Goal: Task Accomplishment & Management: Use online tool/utility

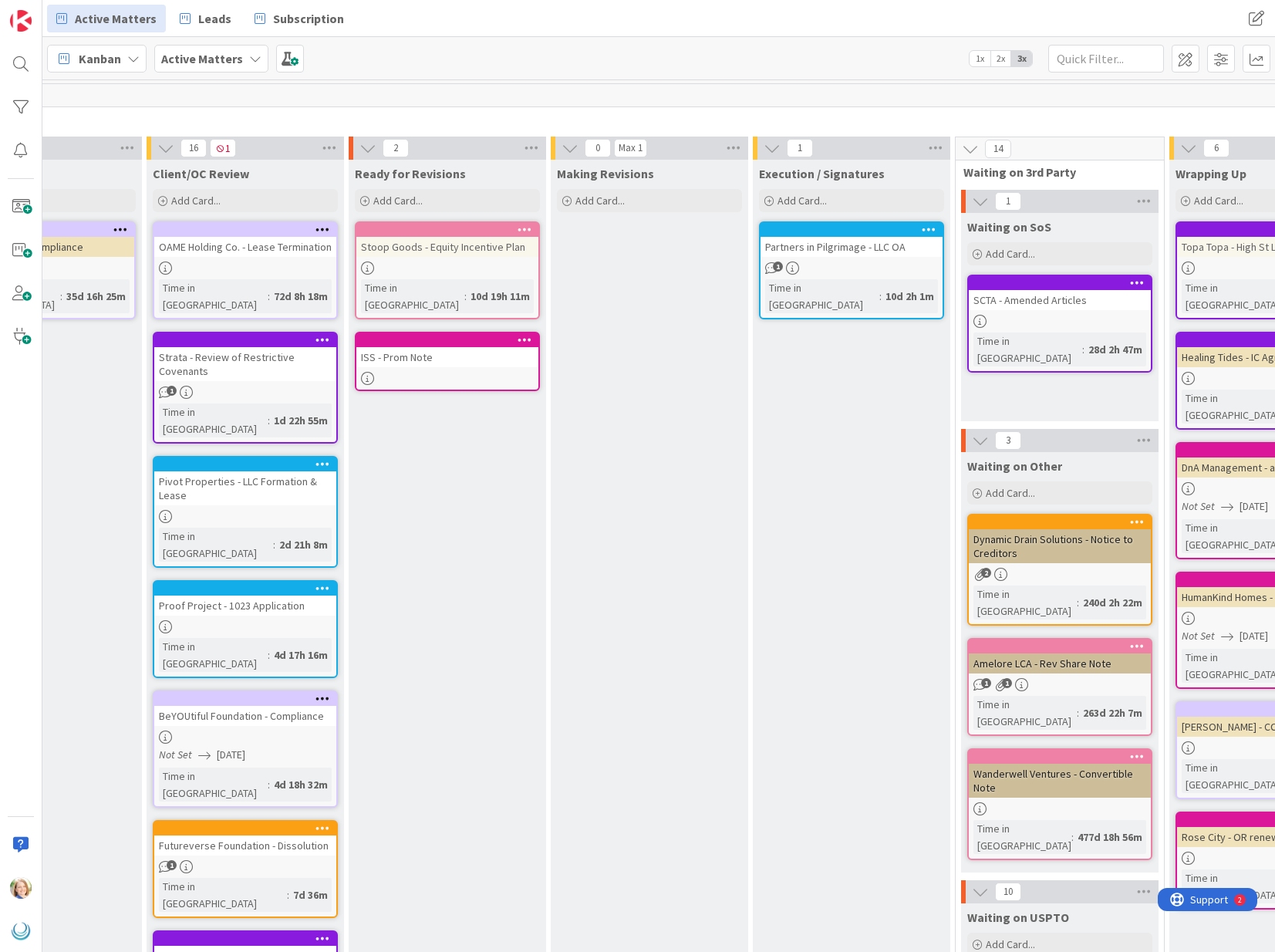
scroll to position [0, 966]
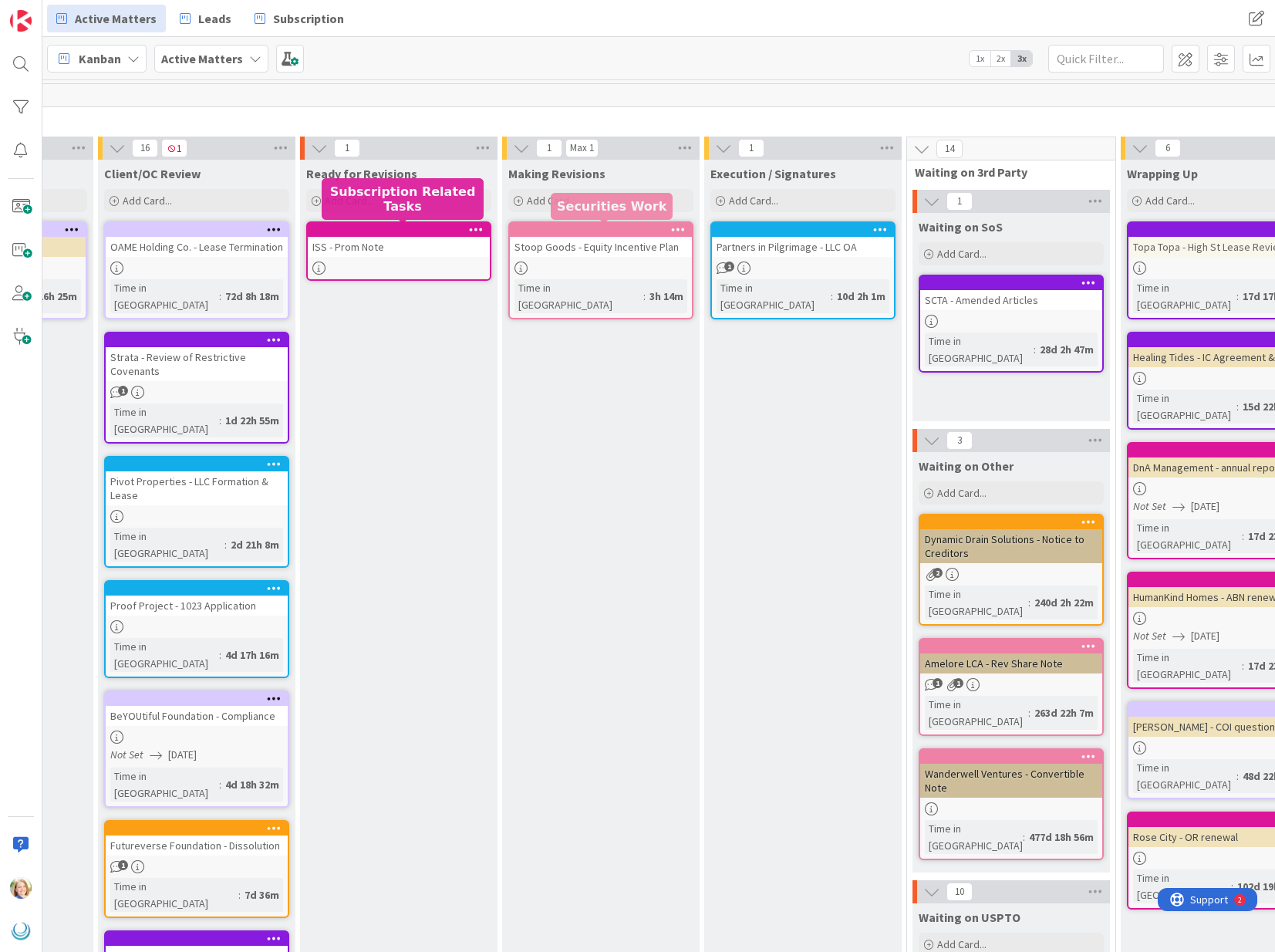
click at [544, 226] on div at bounding box center [604, 230] width 175 height 11
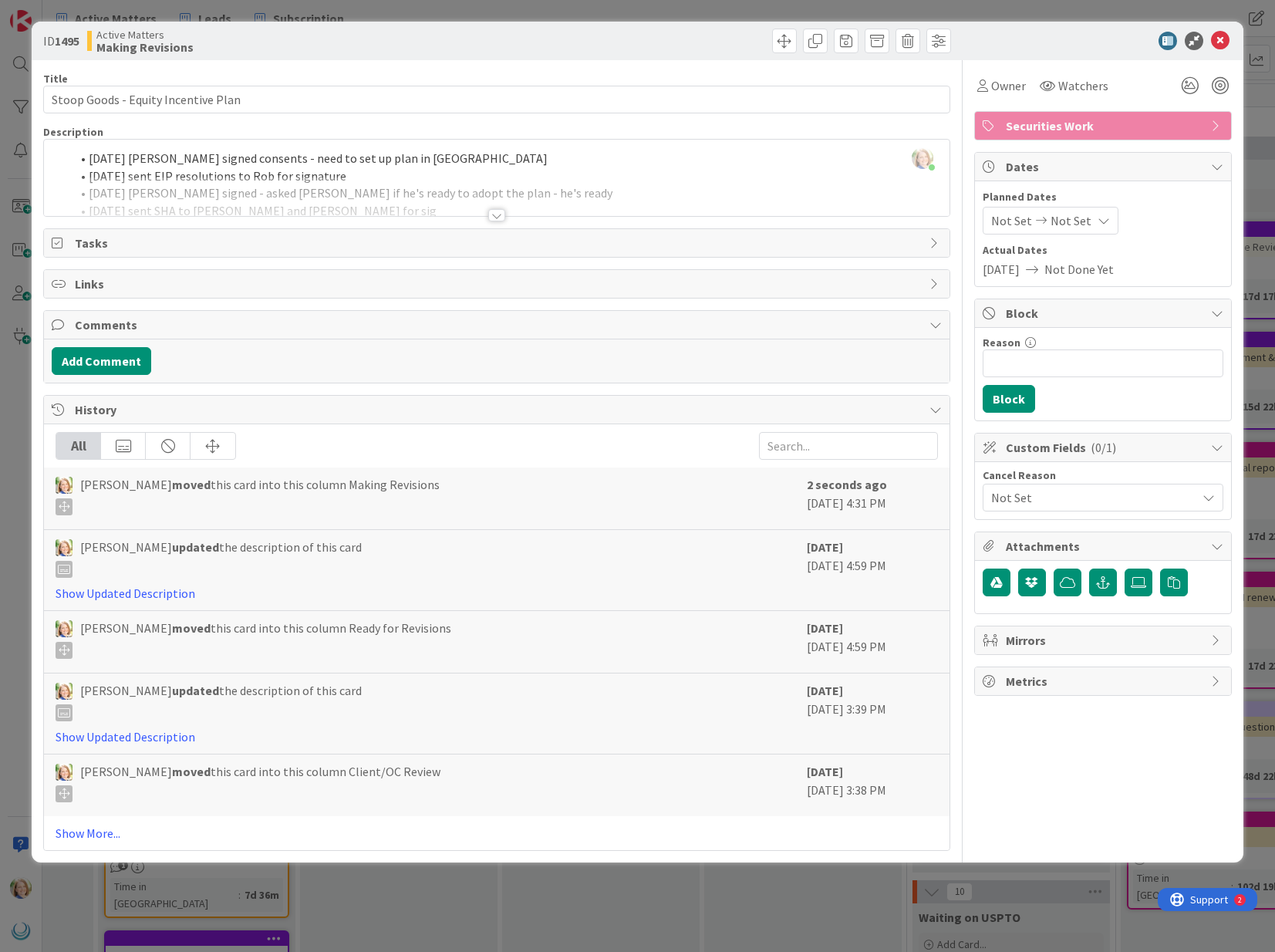
click at [85, 159] on div "[PERSON_NAME] just joined [DATE] [PERSON_NAME] signed consents - need to set up…" at bounding box center [496, 177] width 905 height 76
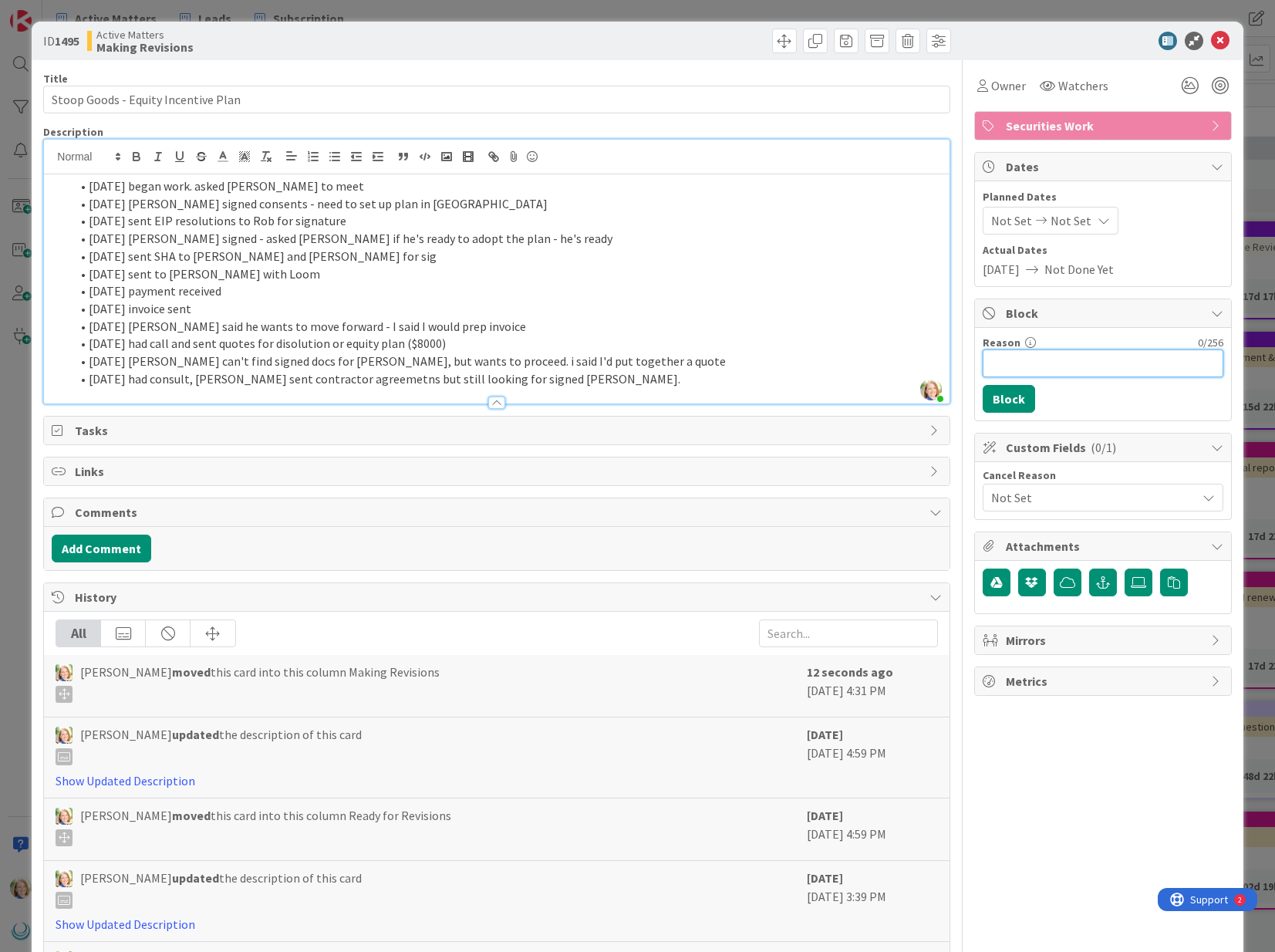
click at [1010, 357] on input "Reason" at bounding box center [1103, 363] width 240 height 28
type input "need to talk to [PERSON_NAME]"
click at [1016, 400] on button "Block" at bounding box center [1009, 399] width 53 height 28
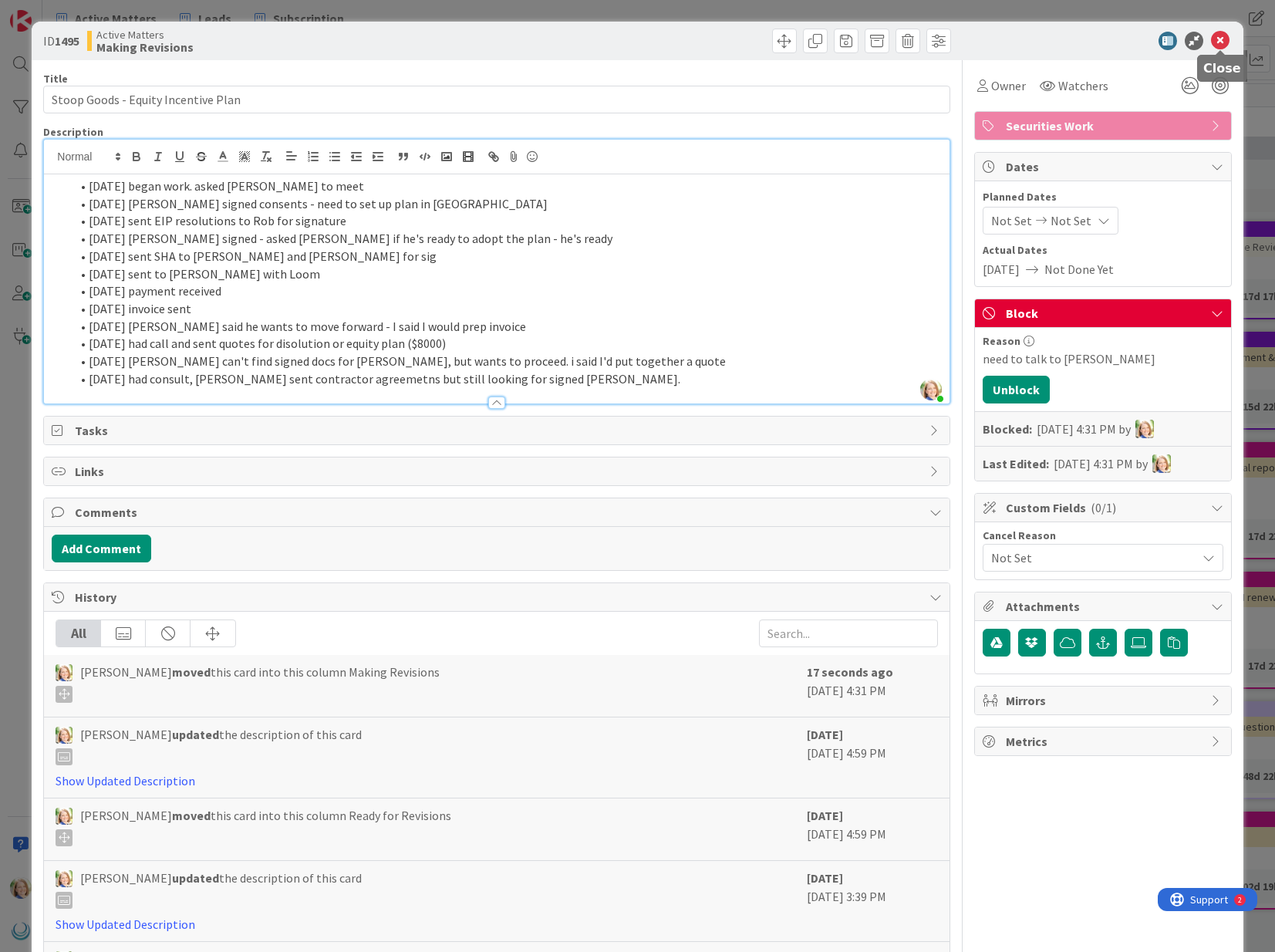
click at [1220, 42] on icon at bounding box center [1220, 41] width 18 height 18
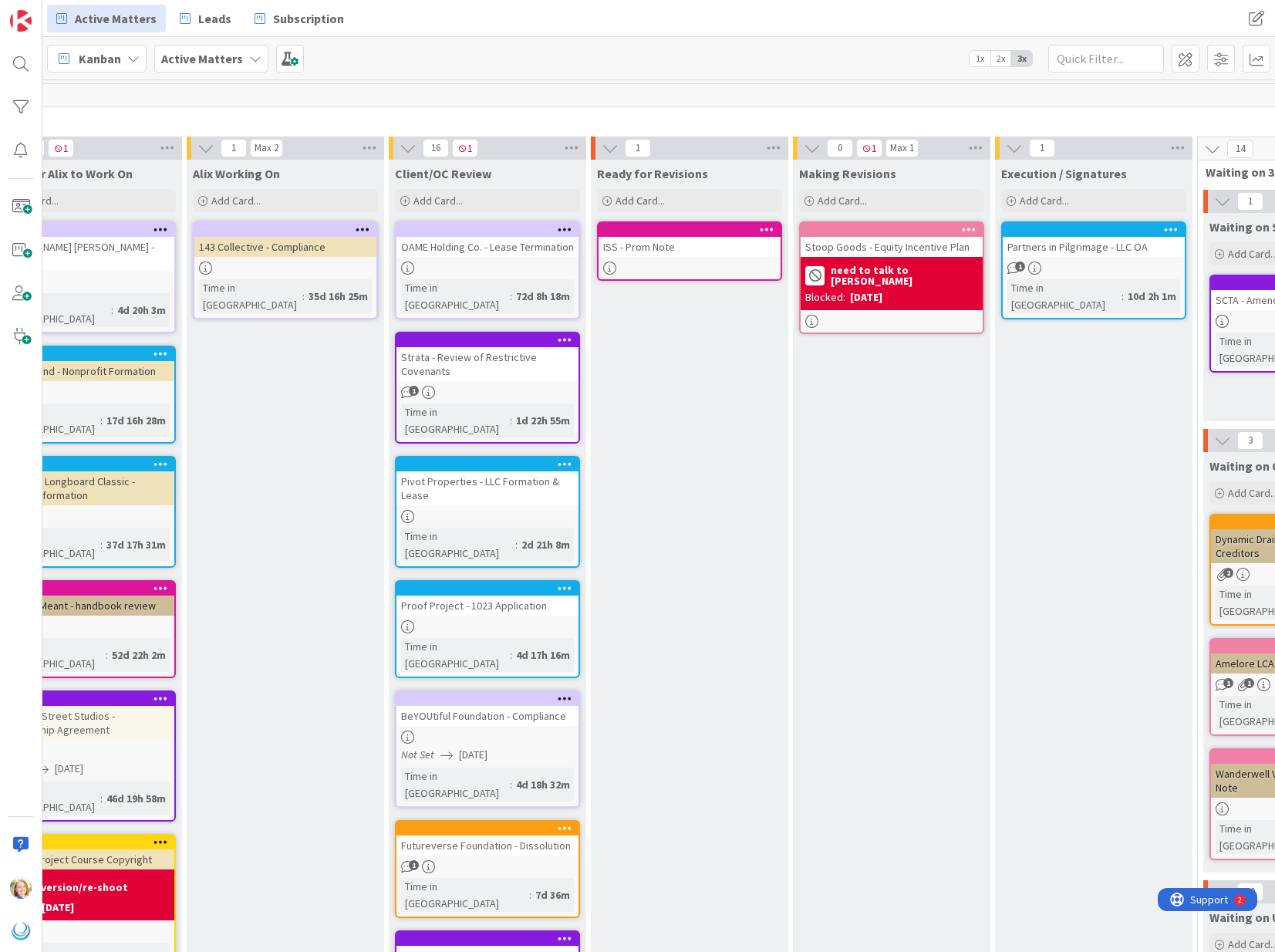
scroll to position [0, 674]
